Goal: Transaction & Acquisition: Book appointment/travel/reservation

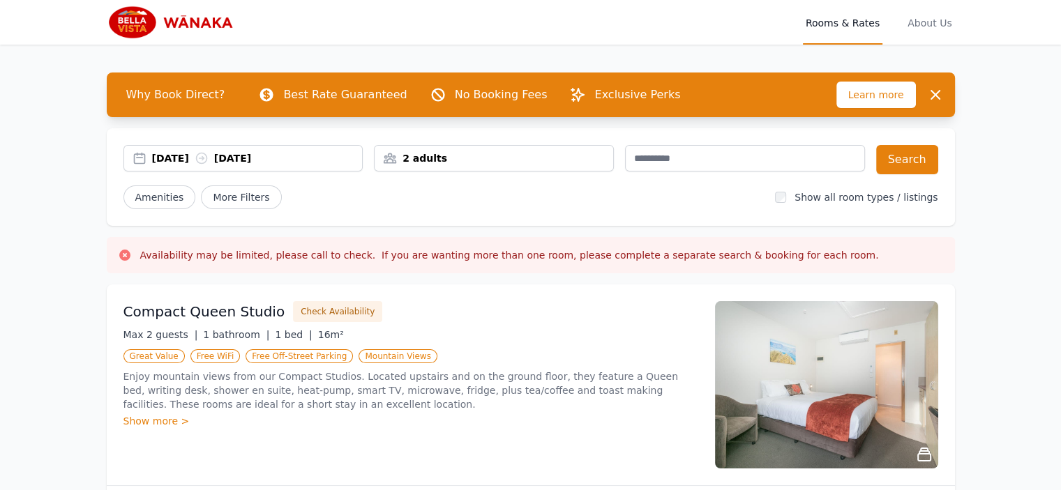
click at [293, 158] on div "[DATE] [DATE]" at bounding box center [257, 158] width 211 height 14
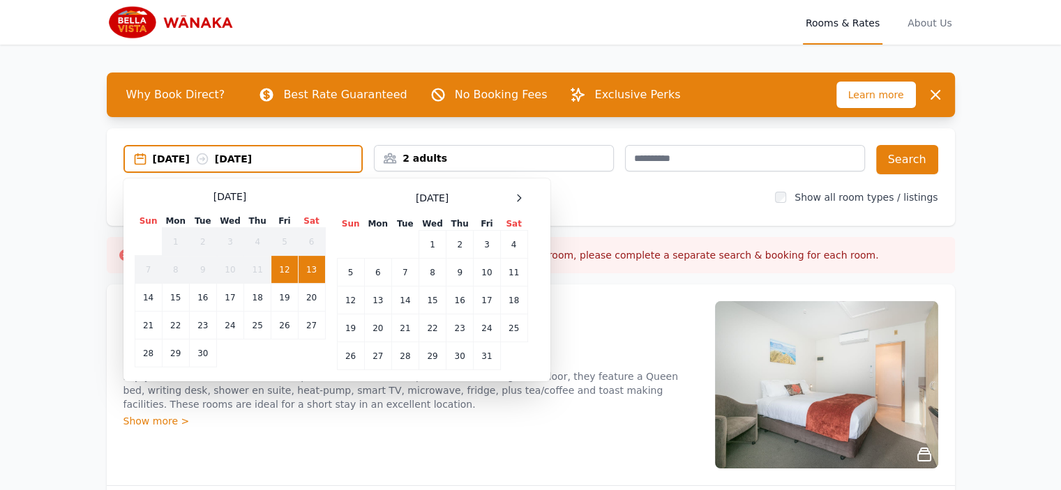
click at [293, 158] on div "[DATE] [DATE]" at bounding box center [257, 159] width 209 height 14
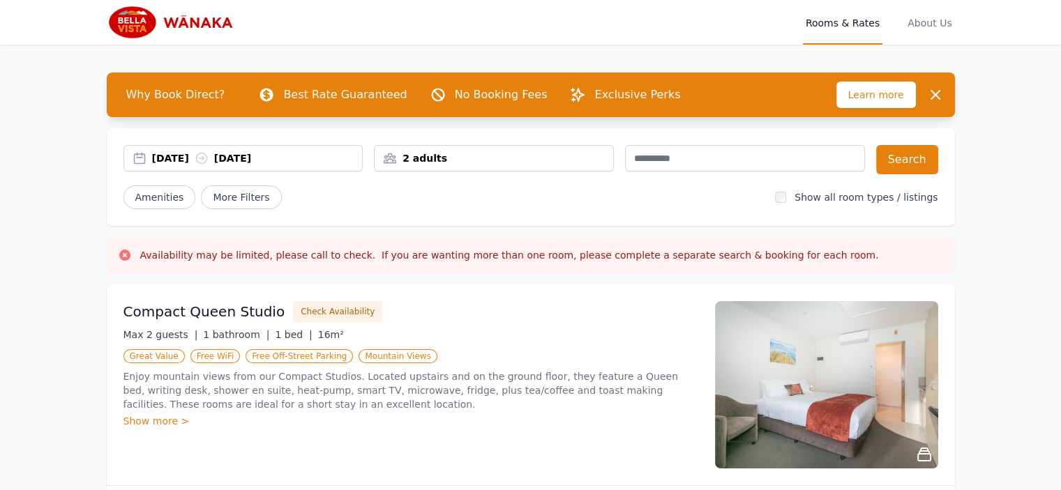
click at [283, 165] on div "[DATE] [DATE]" at bounding box center [257, 158] width 211 height 14
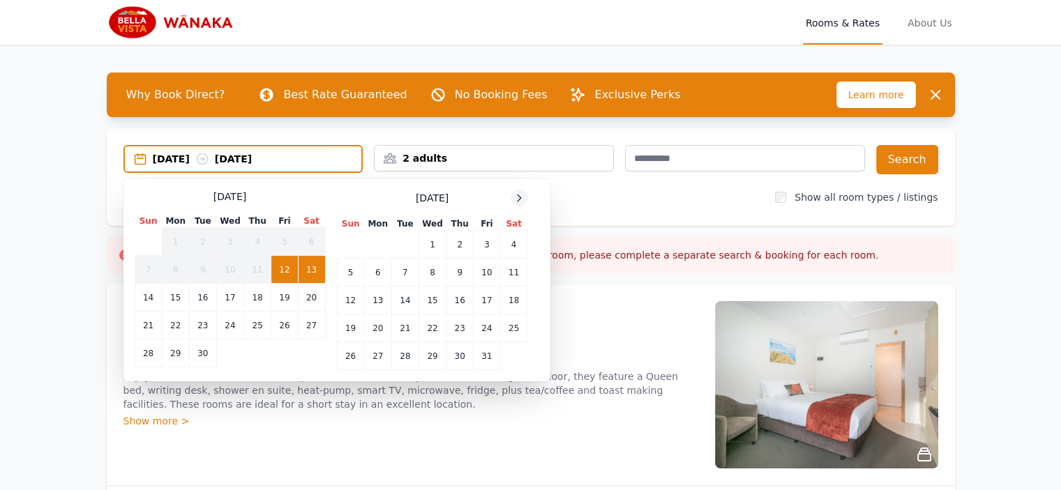
click at [517, 198] on icon at bounding box center [518, 198] width 11 height 11
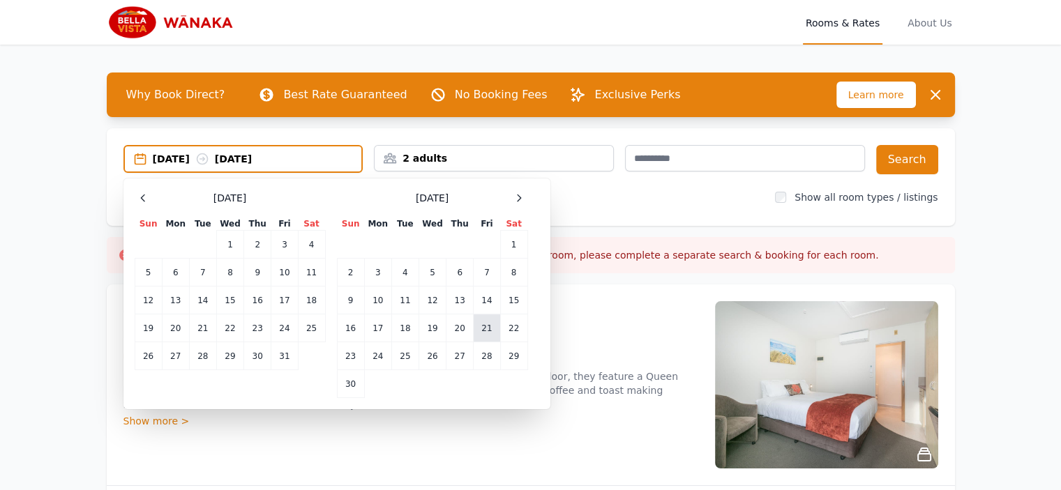
click at [488, 329] on td "21" at bounding box center [487, 329] width 27 height 28
click at [372, 355] on td "24" at bounding box center [377, 357] width 27 height 28
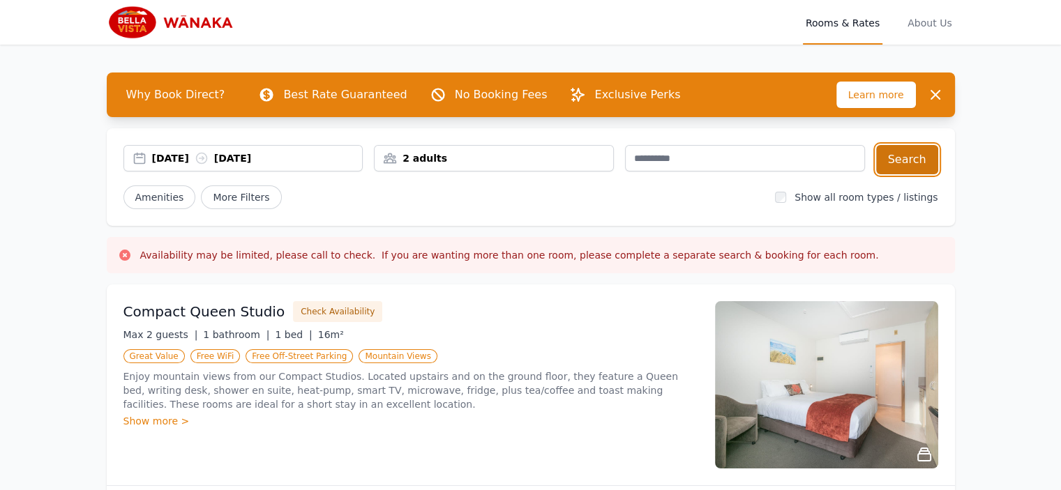
click at [887, 164] on button "Search" at bounding box center [907, 159] width 62 height 29
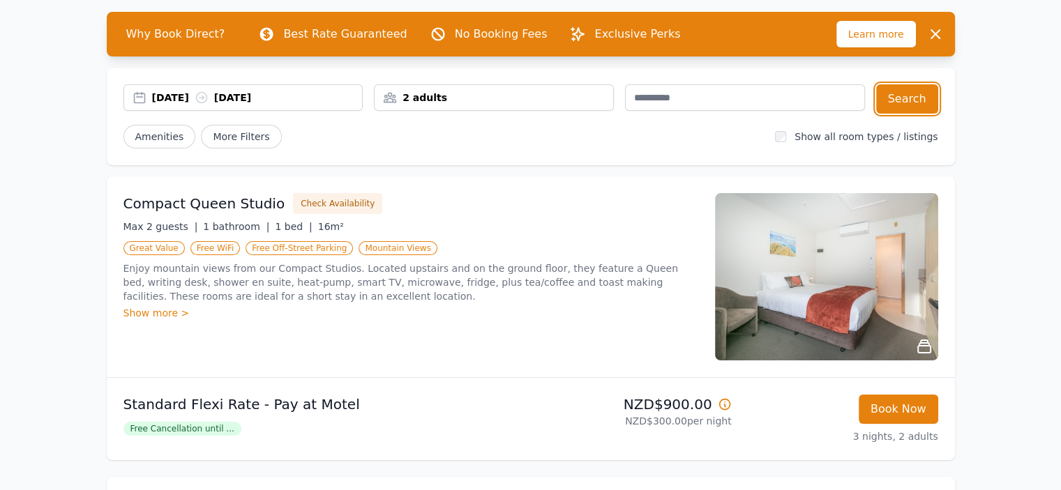
scroll to position [58, 0]
